Goal: Check status

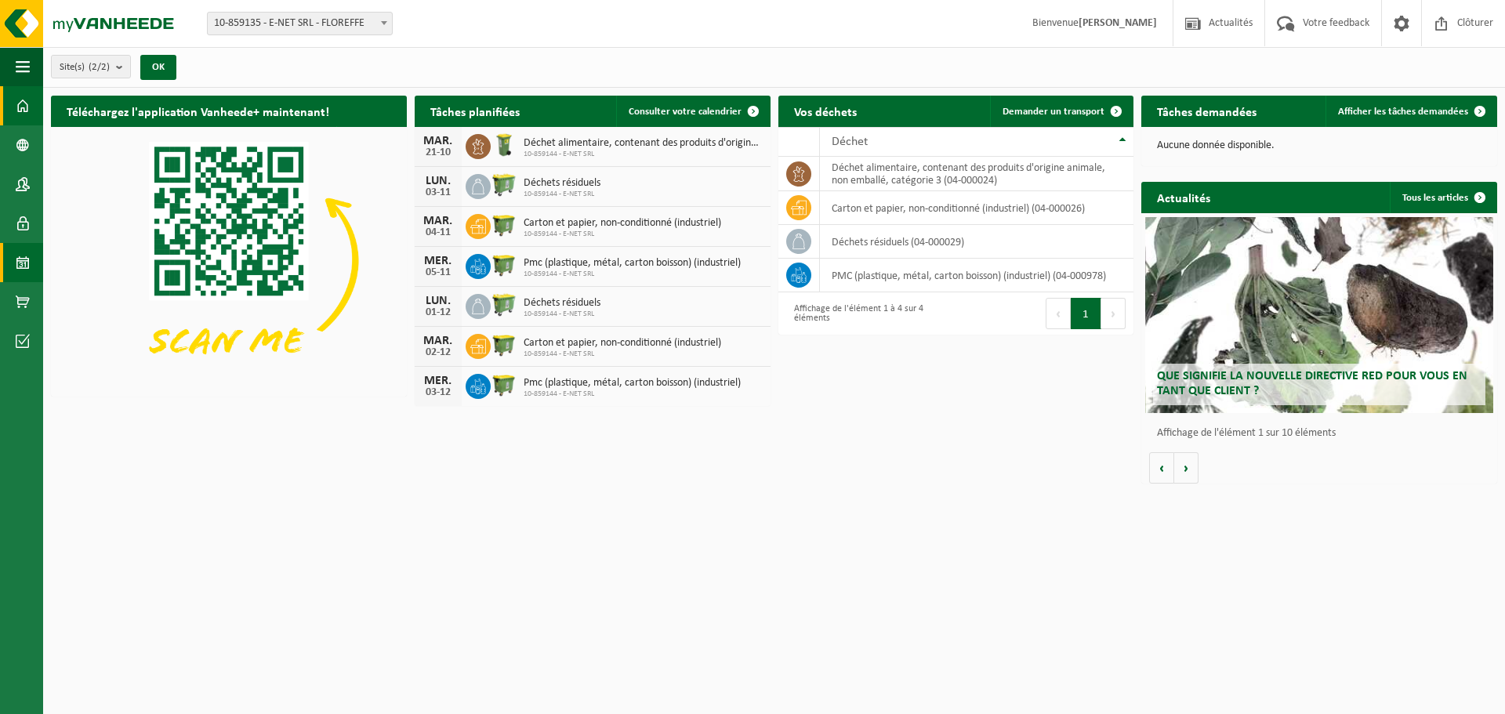
click at [20, 263] on span at bounding box center [23, 262] width 14 height 39
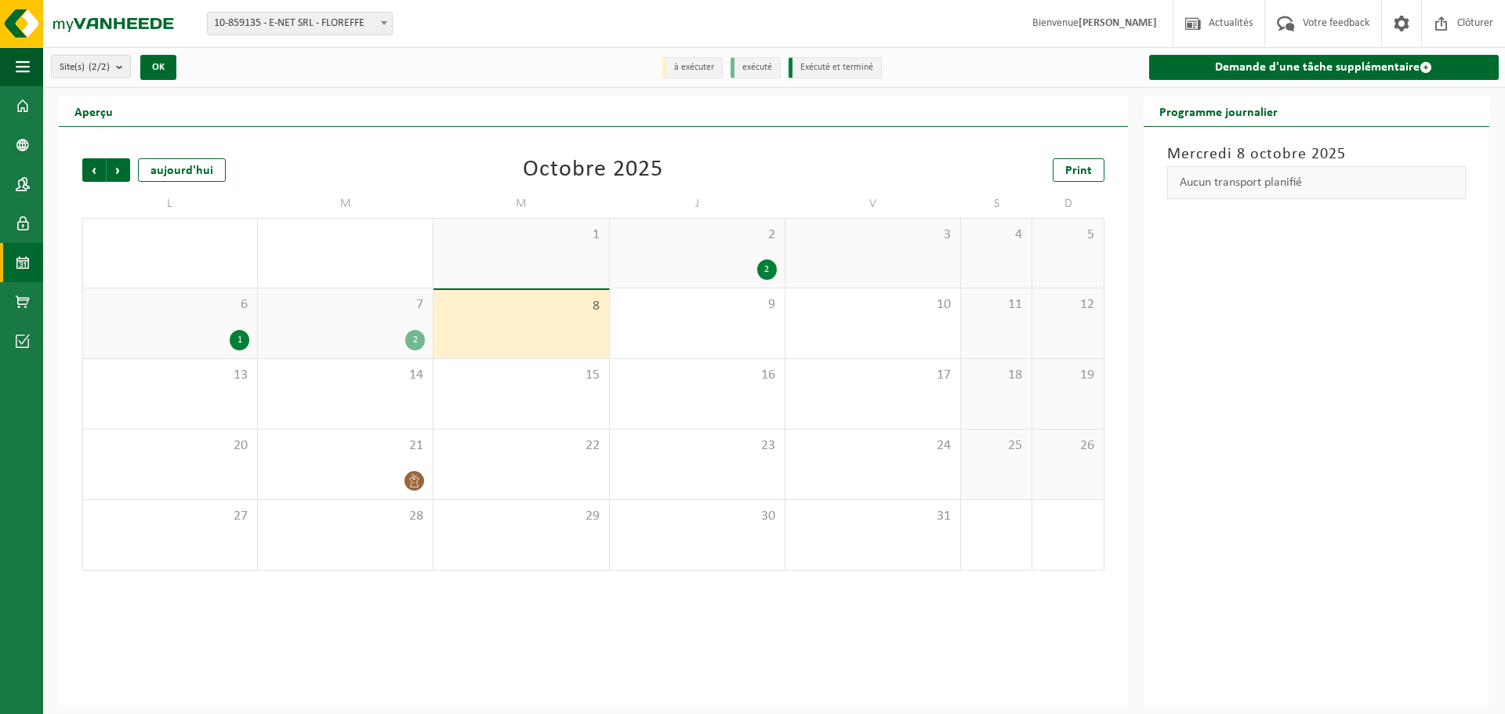
click at [409, 339] on div "2" at bounding box center [415, 340] width 20 height 20
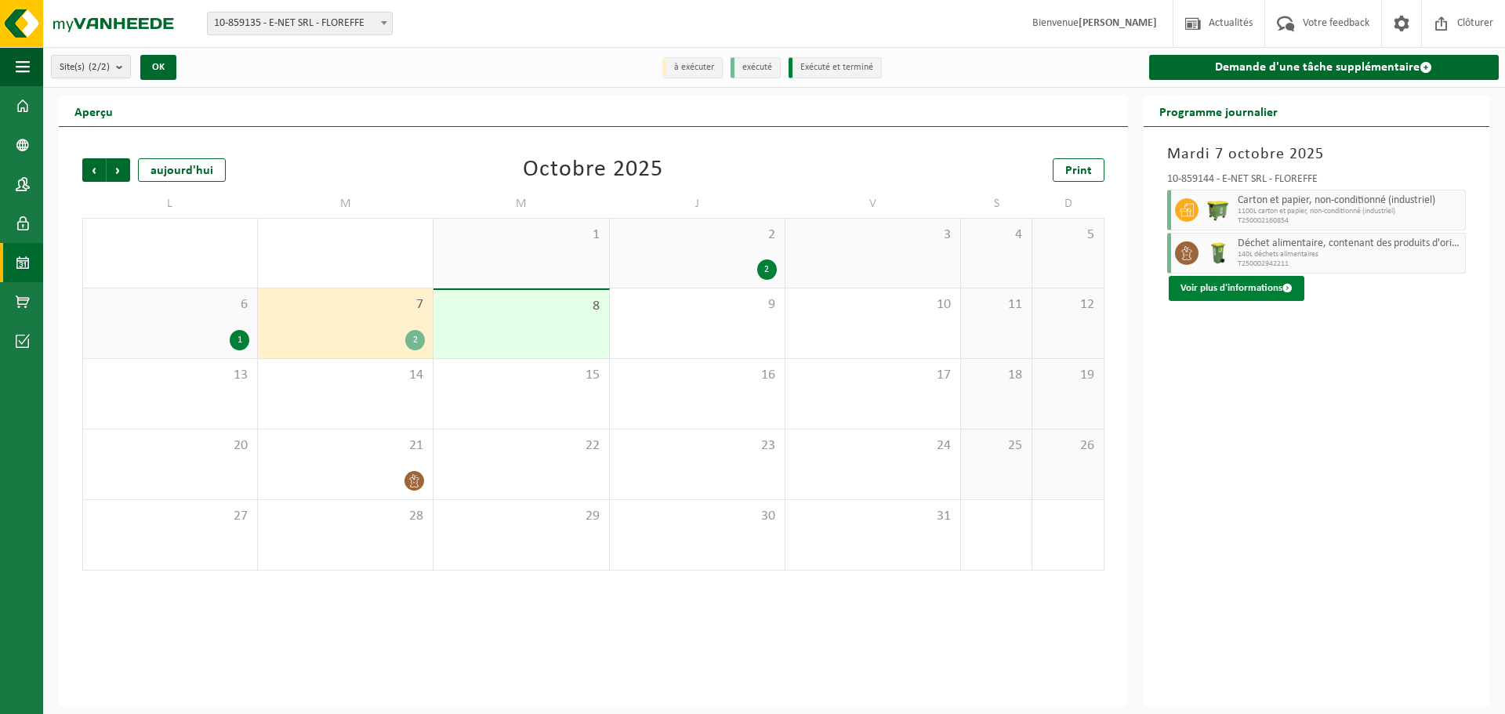
click at [1225, 284] on button "Voir plus d'informations" at bounding box center [1236, 288] width 136 height 25
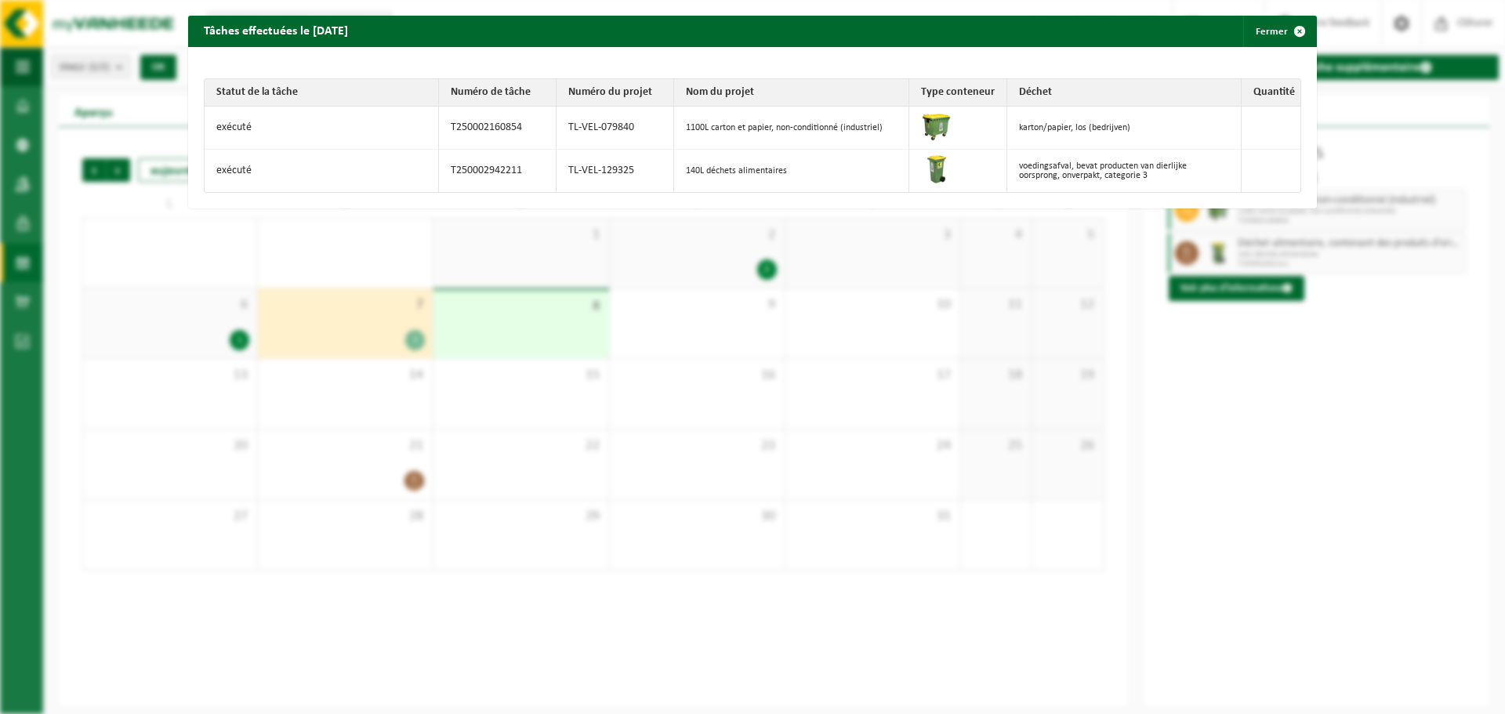
click at [71, 415] on div "Tâches effectuées le [DATE] Fermer Statut de la tâche Numéro de tâche Numéro du…" at bounding box center [752, 357] width 1505 height 714
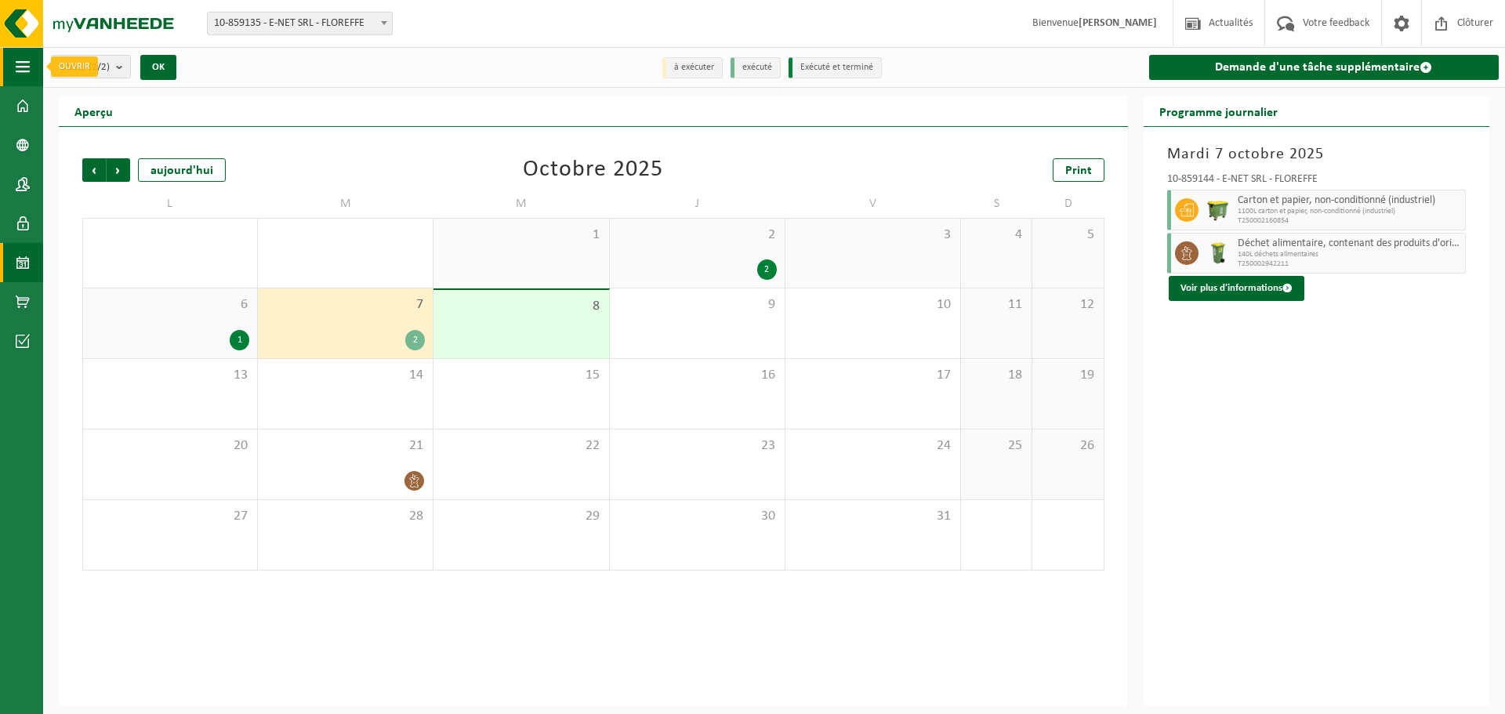
click at [22, 66] on span "button" at bounding box center [23, 66] width 14 height 39
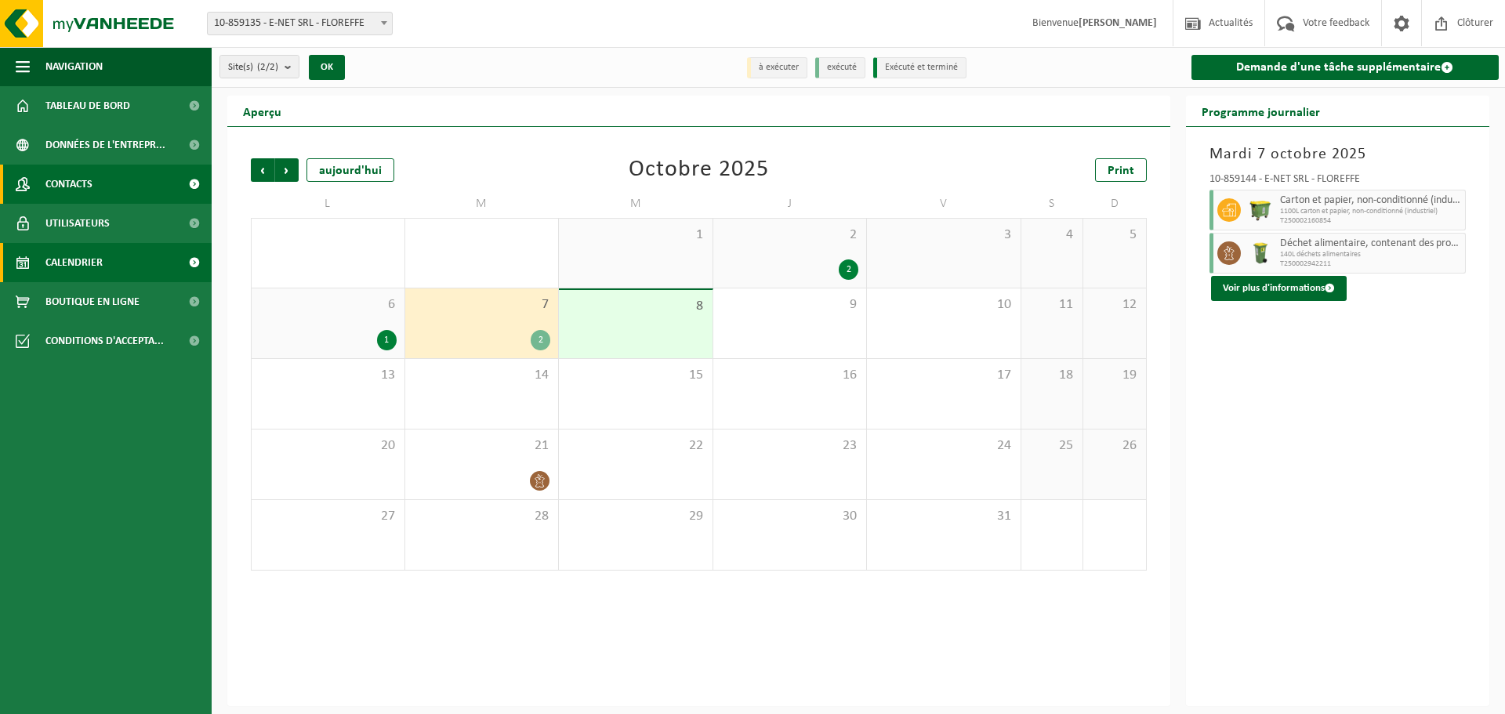
click at [72, 182] on span "Contacts" at bounding box center [68, 184] width 47 height 39
